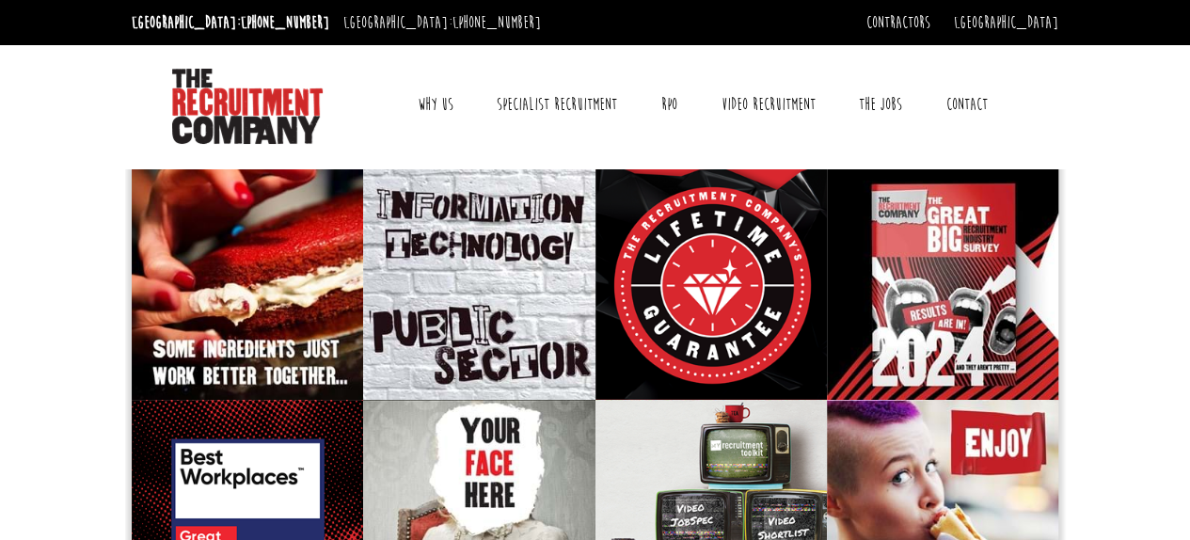
click at [873, 110] on link "The Jobs" at bounding box center [880, 104] width 71 height 47
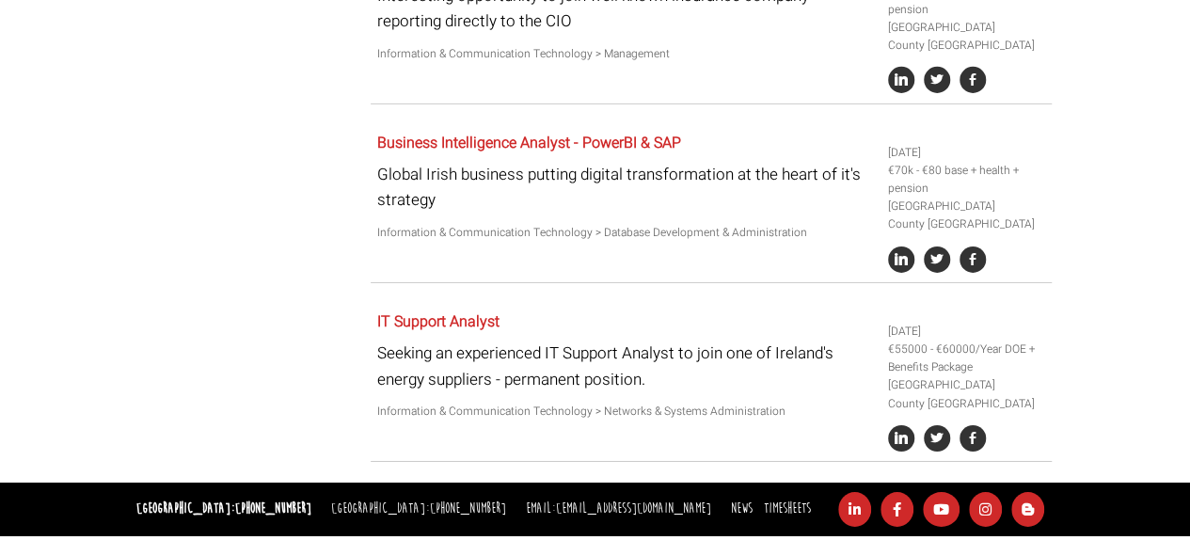
scroll to position [3050, 0]
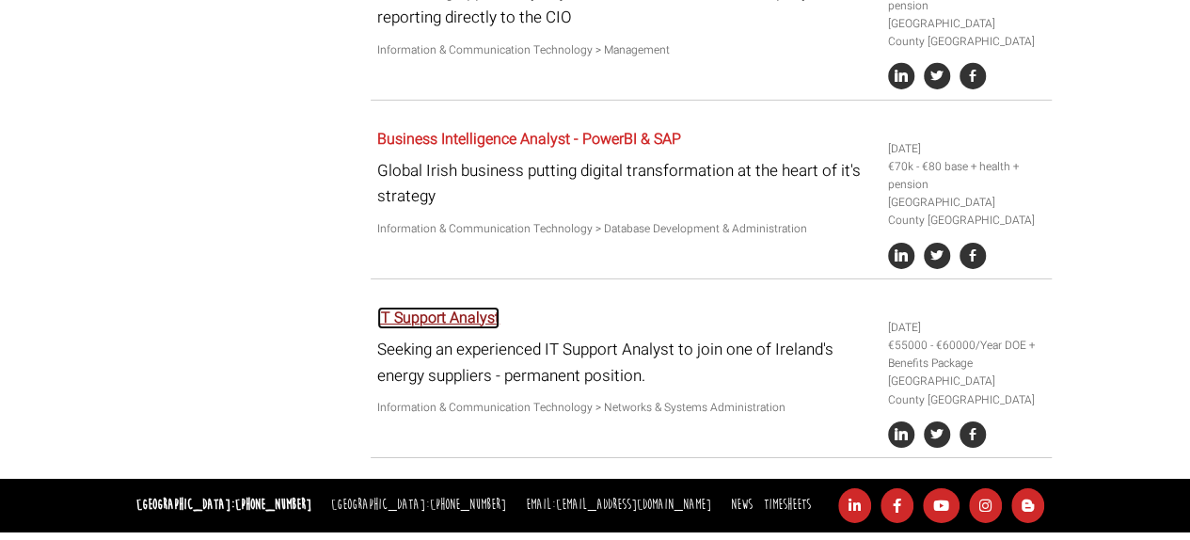
click at [406, 326] on link "IT Support Analyst" at bounding box center [438, 318] width 122 height 23
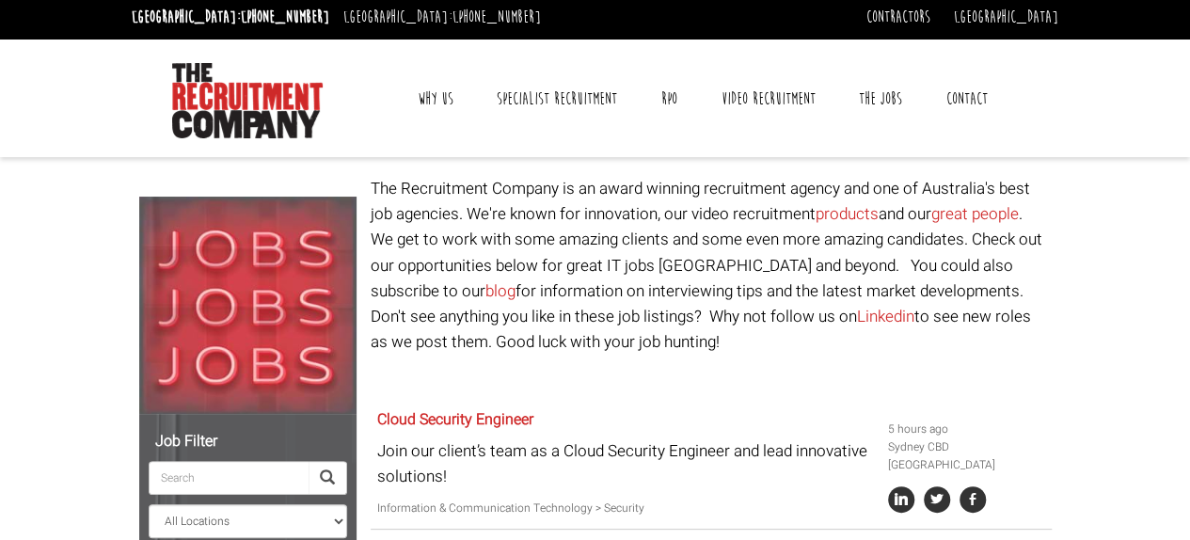
scroll to position [0, 0]
